Goal: Task Accomplishment & Management: Use online tool/utility

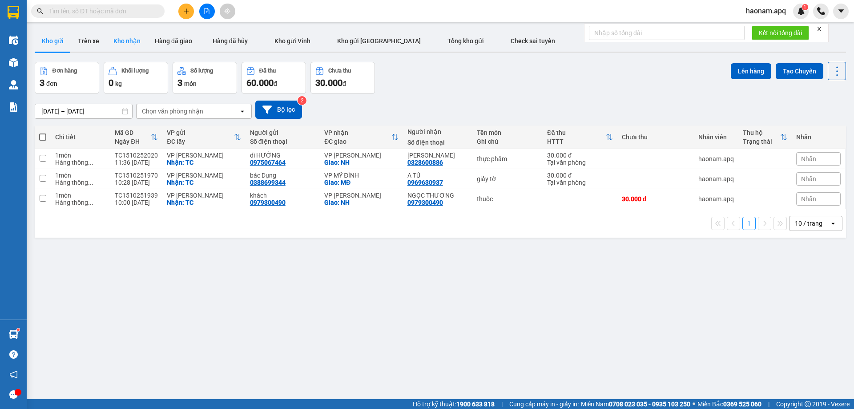
click at [127, 41] on button "Kho nhận" at bounding box center [126, 40] width 41 height 21
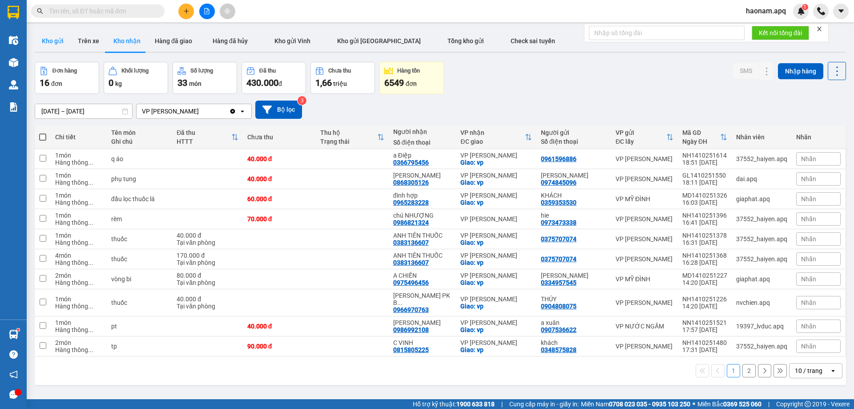
click at [57, 44] on button "Kho gửi" at bounding box center [53, 40] width 36 height 21
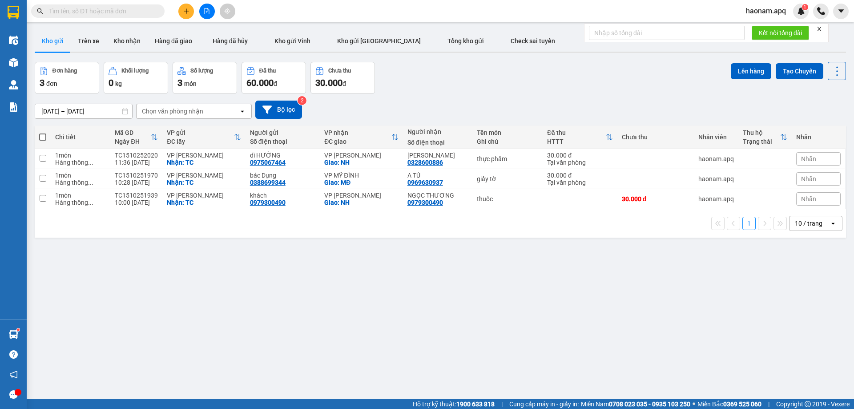
click at [42, 135] on span at bounding box center [42, 136] width 7 height 7
click at [43, 133] on input "checkbox" at bounding box center [43, 133] width 0 height 0
checkbox input "true"
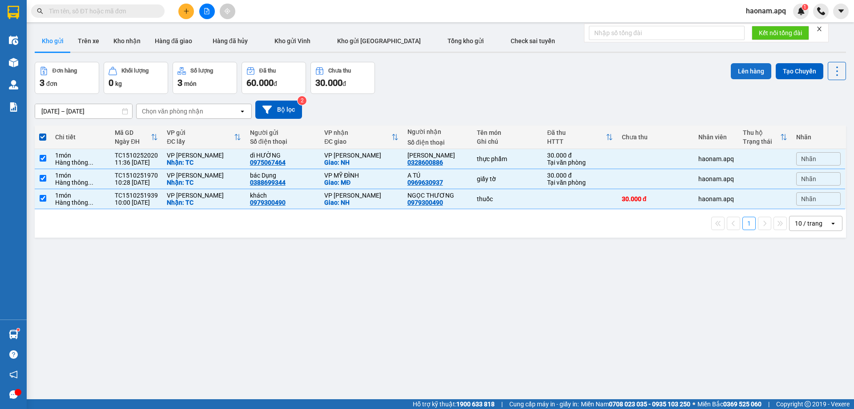
click at [735, 67] on button "Lên hàng" at bounding box center [751, 71] width 40 height 16
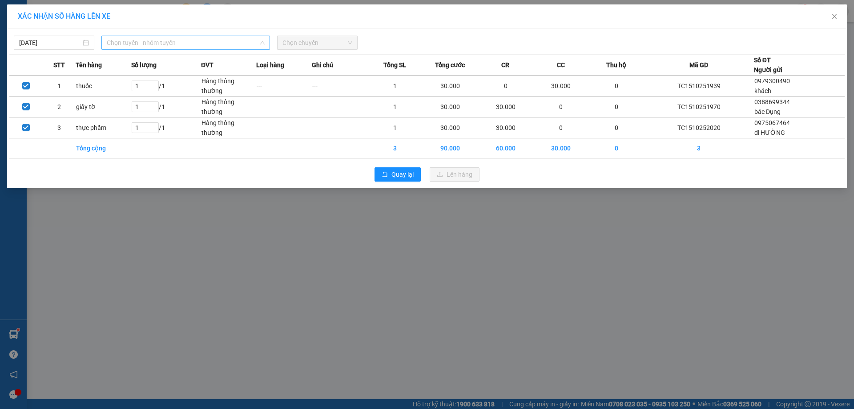
click at [202, 43] on span "Chọn tuyến - nhóm tuyến" at bounding box center [186, 42] width 158 height 13
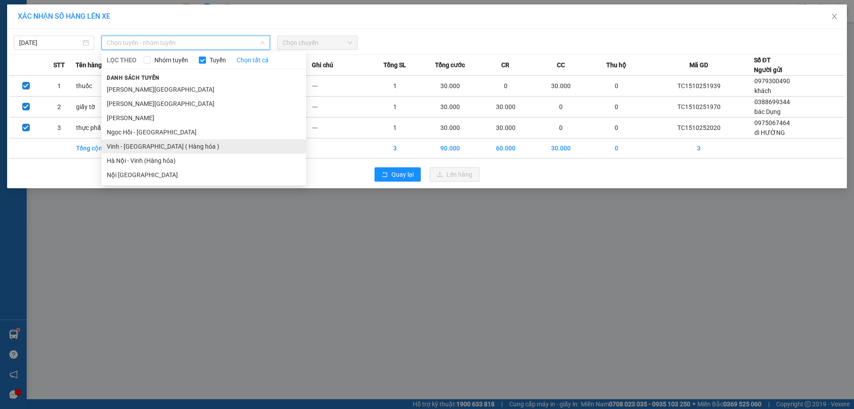
click at [196, 144] on li "Vinh - [GEOGRAPHIC_DATA] ( Hàng hóa )" at bounding box center [203, 146] width 205 height 14
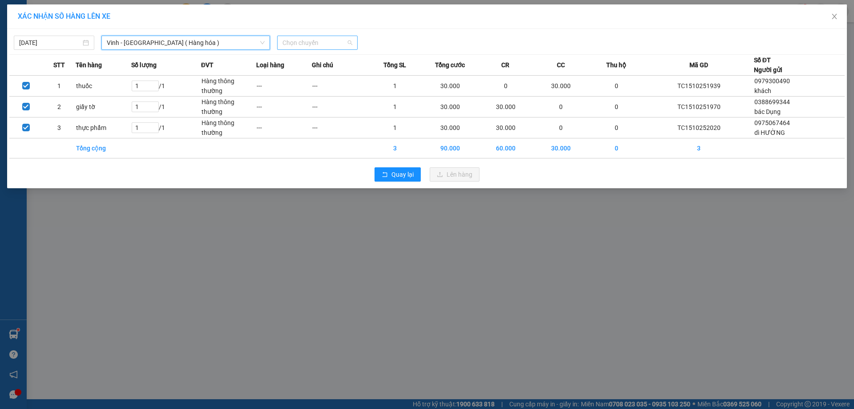
click at [337, 43] on span "Chọn chuyến" at bounding box center [318, 42] width 70 height 13
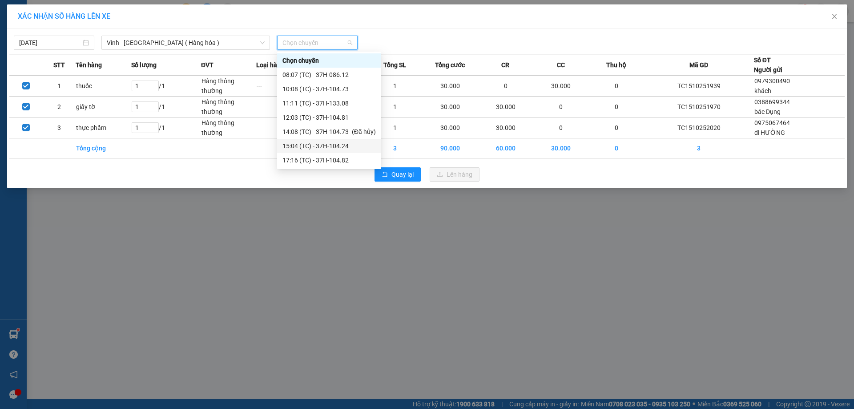
click at [333, 146] on div "15:04 (TC) - 37H-104.24" at bounding box center [329, 146] width 93 height 10
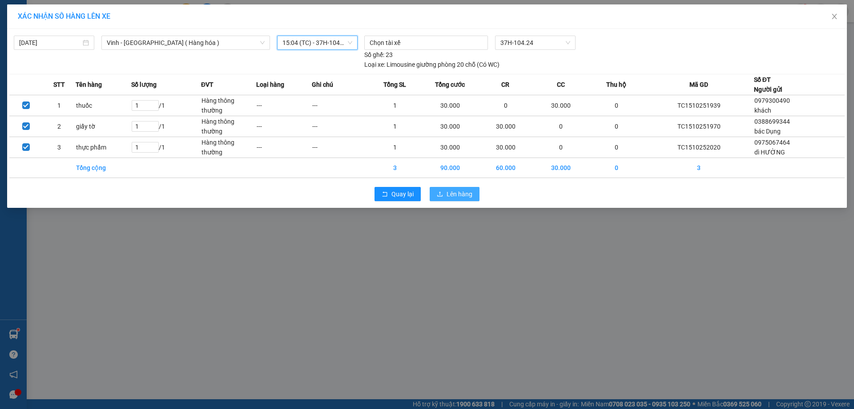
click at [467, 197] on span "Lên hàng" at bounding box center [460, 194] width 26 height 10
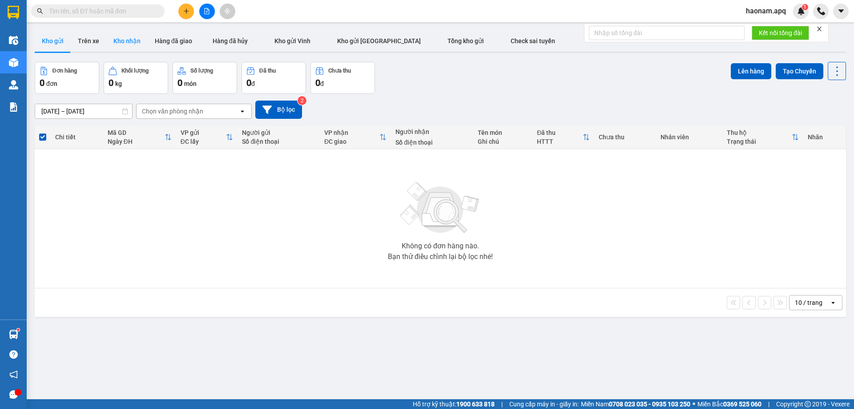
click at [132, 49] on button "Kho nhận" at bounding box center [126, 40] width 41 height 21
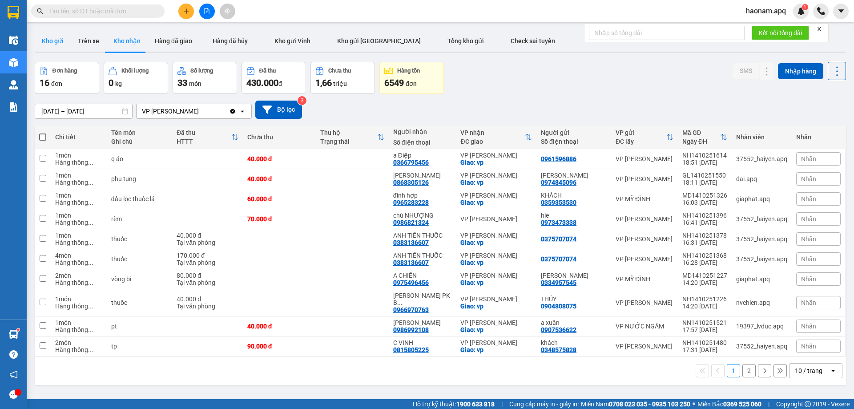
click at [65, 40] on button "Kho gửi" at bounding box center [53, 40] width 36 height 21
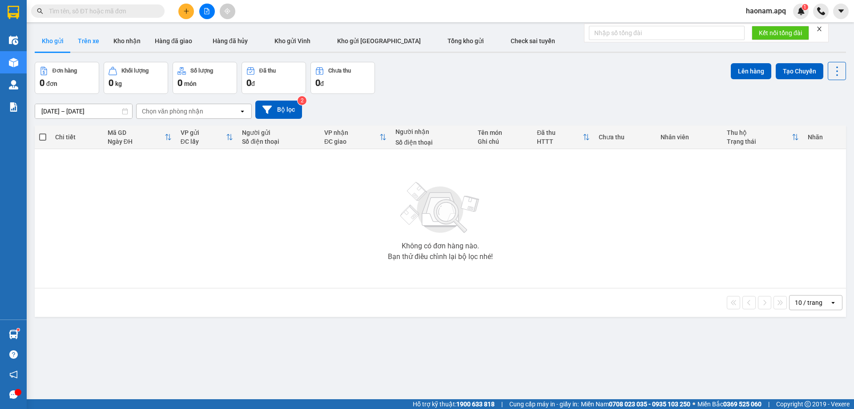
click at [91, 42] on button "Trên xe" at bounding box center [89, 40] width 36 height 21
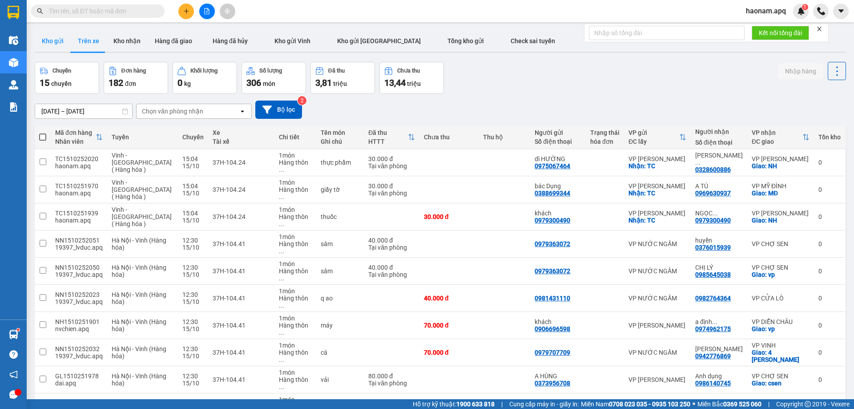
click at [44, 46] on button "Kho gửi" at bounding box center [53, 40] width 36 height 21
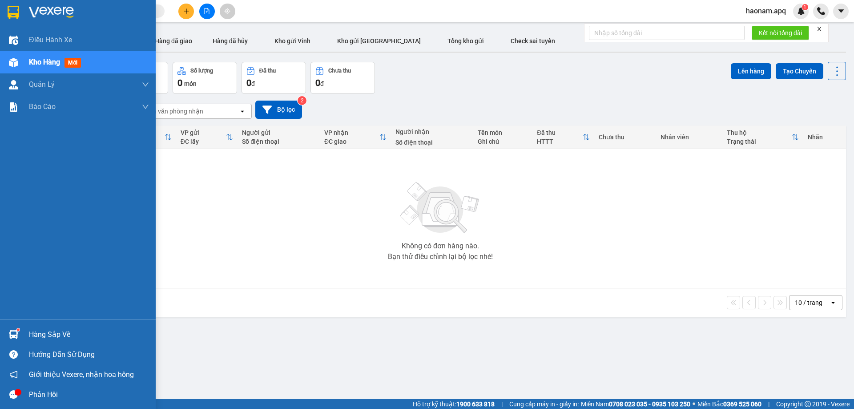
click at [35, 331] on div "Hàng sắp về" at bounding box center [89, 334] width 120 height 13
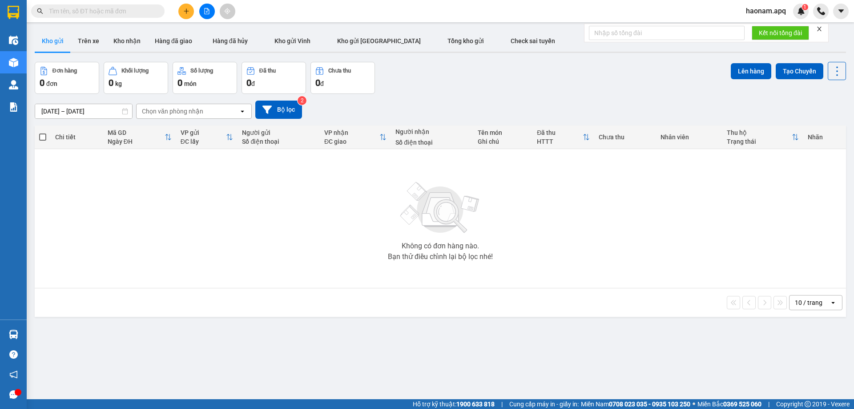
click at [384, 207] on section "Kết quả tìm kiếm ( 29 ) Bộ lọc Mã ĐH Trạng thái Món hàng Thu hộ Tổng cước Chưa …" at bounding box center [427, 204] width 854 height 409
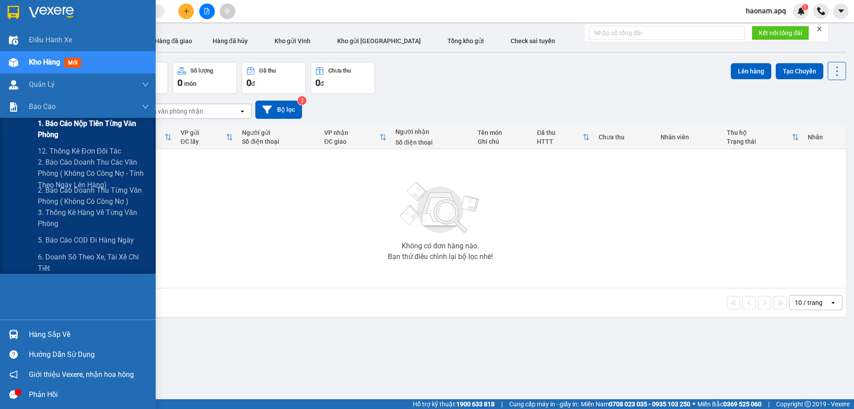
click at [95, 128] on span "1. Báo cáo nộp tiền từng văn phòng" at bounding box center [93, 129] width 111 height 22
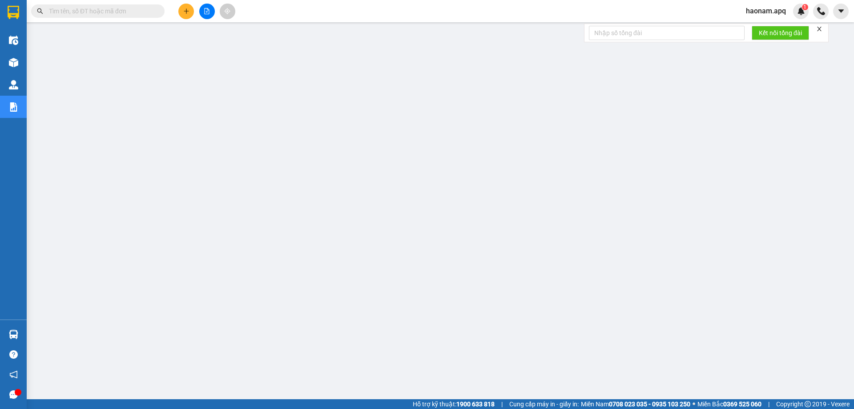
scroll to position [32, 0]
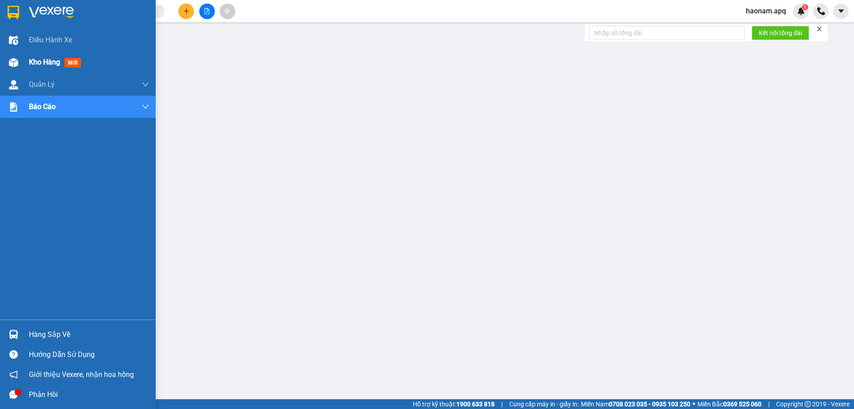
click at [39, 62] on span "Kho hàng" at bounding box center [44, 62] width 31 height 8
